Goal: Task Accomplishment & Management: Use online tool/utility

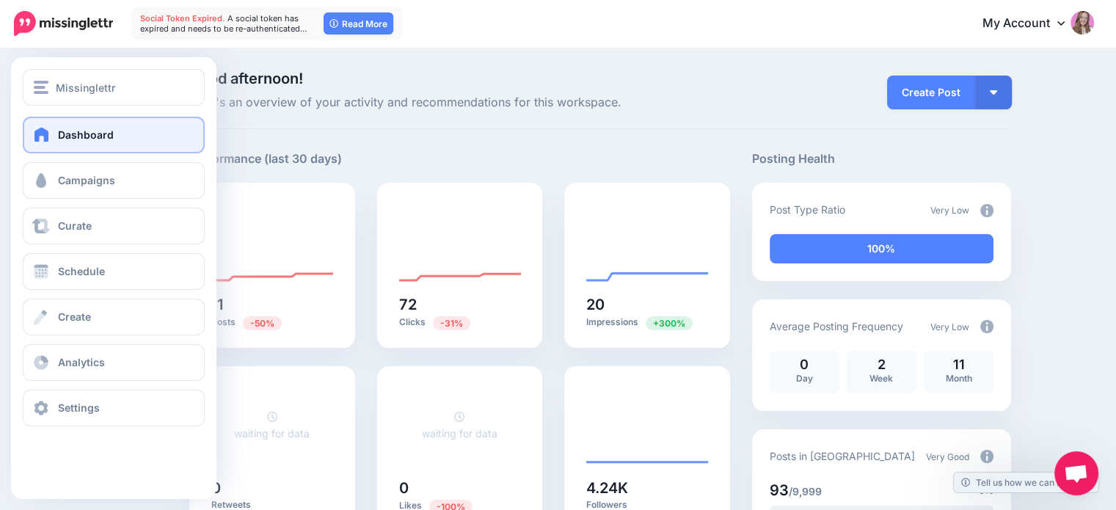
click at [92, 335] on div "Dashboard Campaigns Curate Schedule Create Analytics Settings Facebook Communit…" at bounding box center [113, 272] width 205 height 310
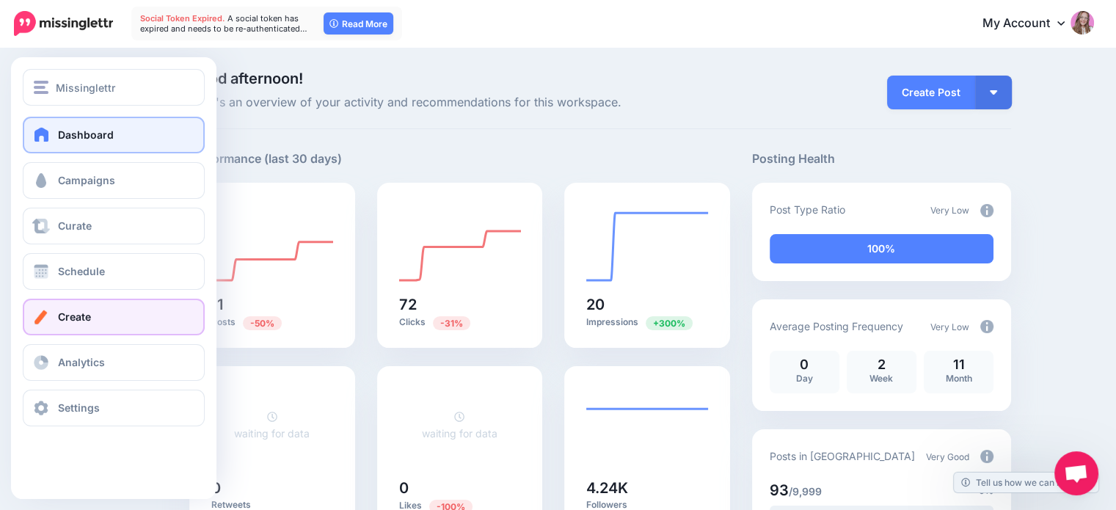
click at [86, 326] on link "Create" at bounding box center [114, 317] width 182 height 37
